Goal: Task Accomplishment & Management: Manage account settings

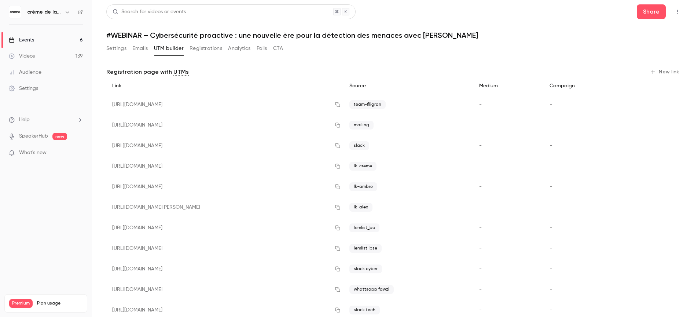
click at [113, 49] on button "Settings" at bounding box center [116, 49] width 20 height 12
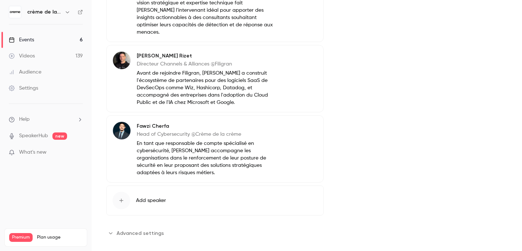
scroll to position [365, 0]
click at [294, 125] on icon "button" at bounding box center [297, 128] width 6 height 6
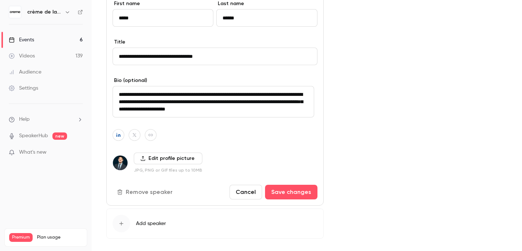
click at [239, 187] on button "Cancel" at bounding box center [245, 192] width 33 height 15
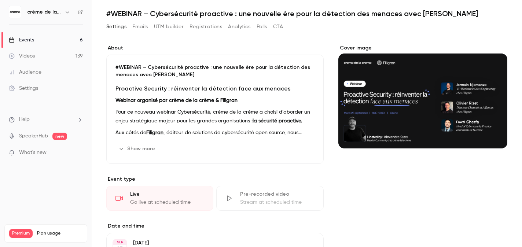
scroll to position [0, 0]
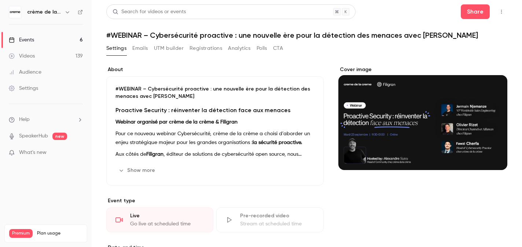
click at [211, 50] on button "Registrations" at bounding box center [205, 49] width 33 height 12
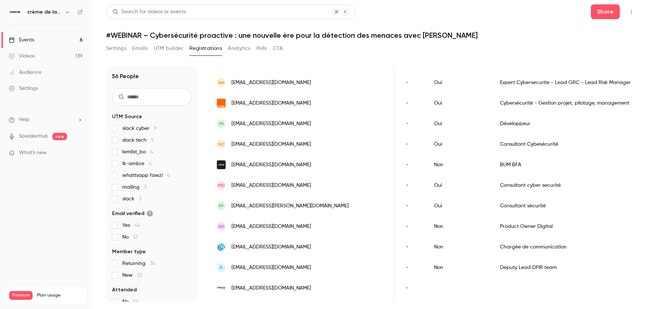
scroll to position [64, 0]
